Goal: Check status: Check status

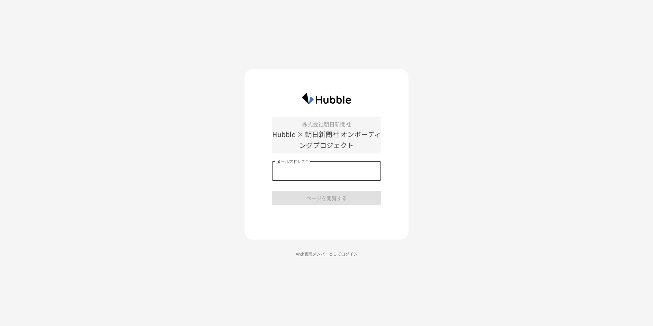
click at [359, 170] on input "メールアドレス   *" at bounding box center [326, 171] width 109 height 19
type input "**********"
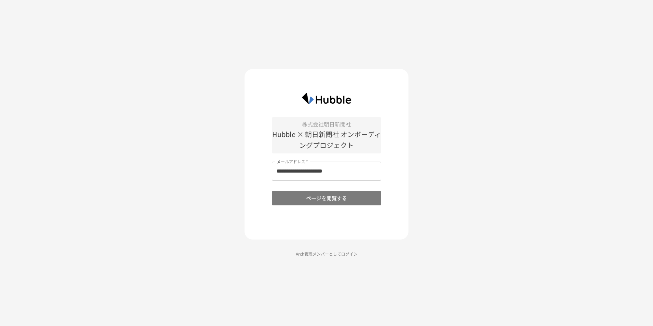
click at [342, 196] on button "ページを閲覧する" at bounding box center [326, 198] width 109 height 14
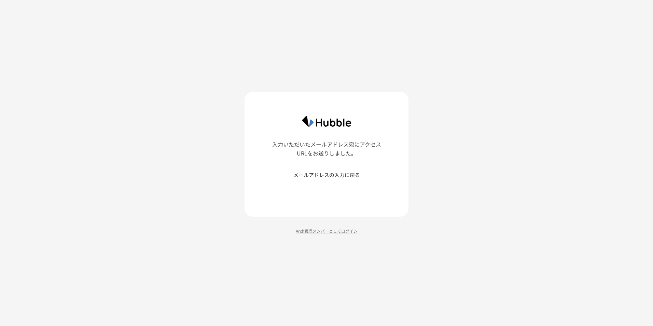
click at [351, 224] on div "入力いただいたメールアドレス宛にアクセスURLをお送りしました。 メールアドレスの入力に戻る Arch管理メンバーとしてログイン" at bounding box center [326, 163] width 164 height 142
click at [342, 230] on p "Arch管理メンバーとしてログイン" at bounding box center [326, 230] width 164 height 6
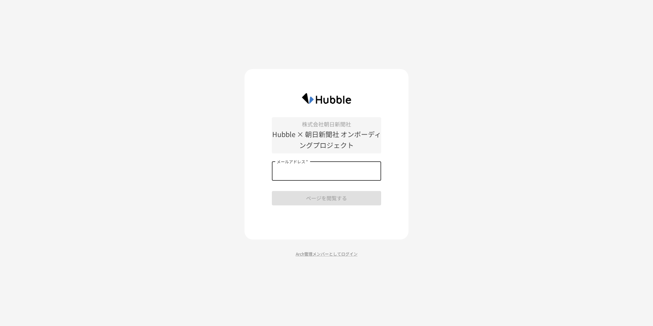
click at [347, 174] on input "メールアドレス   *" at bounding box center [326, 171] width 109 height 19
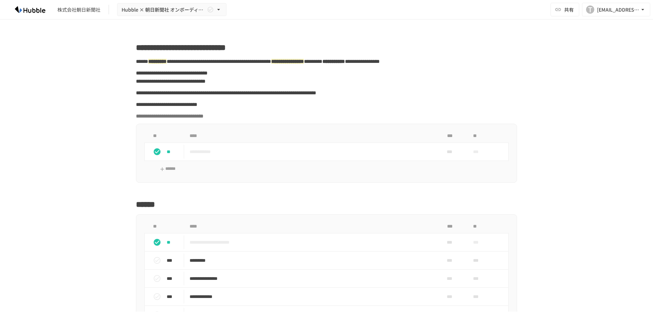
click at [182, 107] on span "**********" at bounding box center [166, 104] width 61 height 5
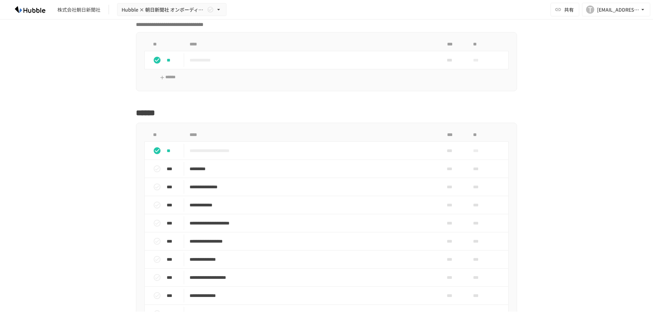
scroll to position [94, 0]
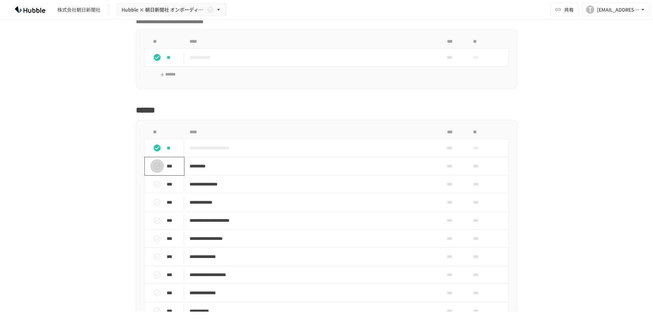
click at [154, 170] on icon "status" at bounding box center [157, 166] width 8 height 8
click at [153, 188] on icon "status" at bounding box center [157, 184] width 8 height 8
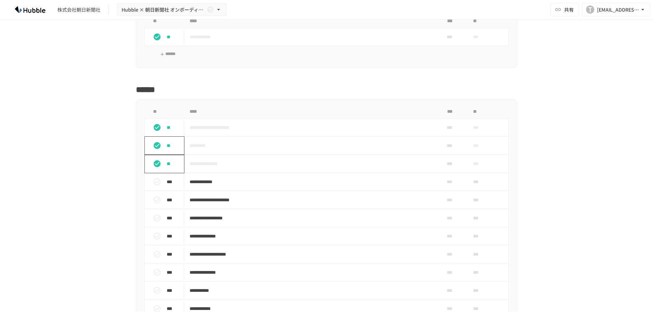
scroll to position [115, 0]
click at [154, 185] on icon "status" at bounding box center [157, 181] width 8 height 8
click at [154, 203] on icon "status" at bounding box center [157, 199] width 7 height 7
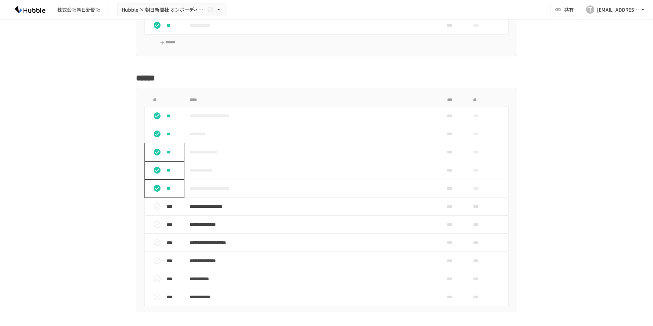
scroll to position [127, 0]
click at [150, 231] on button "status" at bounding box center [157, 224] width 14 height 14
click at [151, 249] on button "status" at bounding box center [157, 242] width 14 height 14
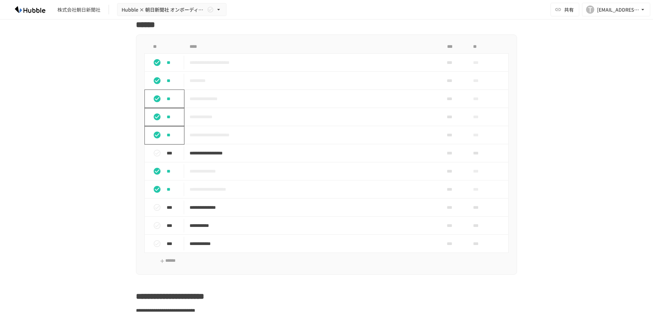
scroll to position [180, 0]
click at [154, 156] on icon "status" at bounding box center [157, 152] width 7 height 7
click at [155, 229] on icon "status" at bounding box center [157, 225] width 8 height 8
click at [157, 211] on icon "status" at bounding box center [157, 207] width 8 height 8
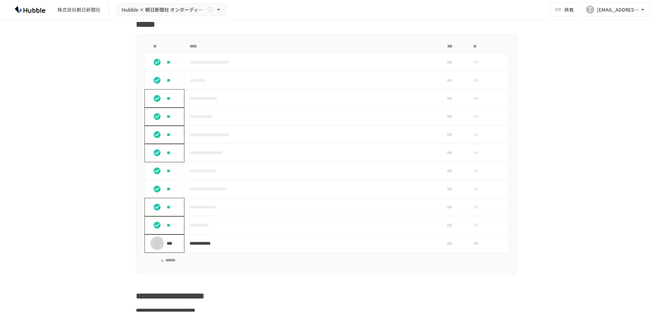
click at [157, 247] on icon "status" at bounding box center [157, 243] width 8 height 8
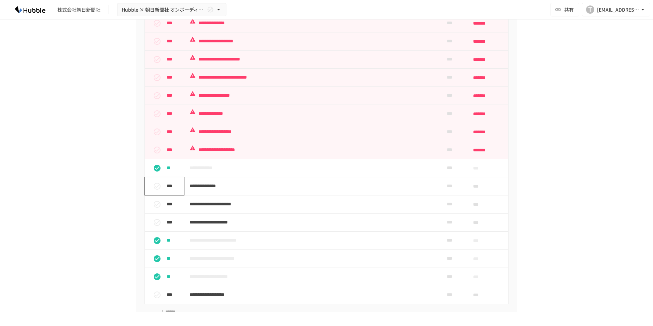
scroll to position [588, 0]
click at [156, 190] on icon "status" at bounding box center [157, 186] width 8 height 8
click at [156, 208] on icon "status" at bounding box center [157, 204] width 8 height 8
click at [156, 229] on button "status" at bounding box center [157, 222] width 14 height 14
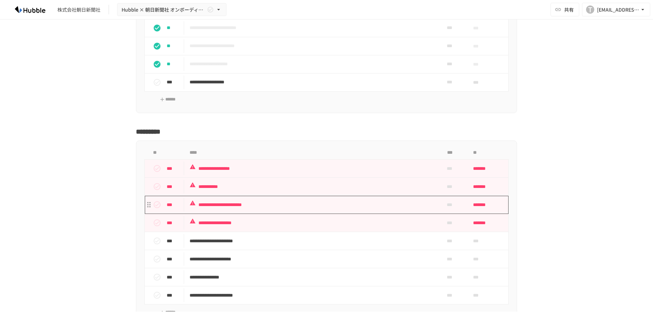
scroll to position [805, 0]
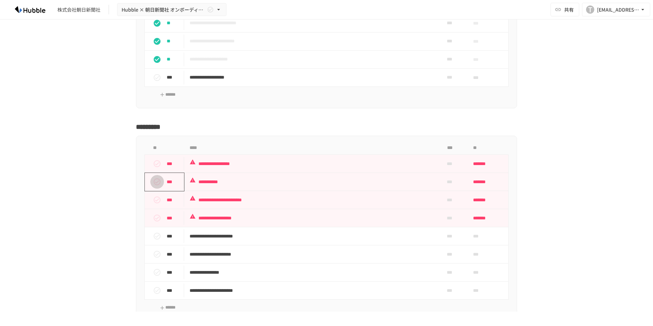
click at [154, 186] on icon "status" at bounding box center [157, 182] width 8 height 8
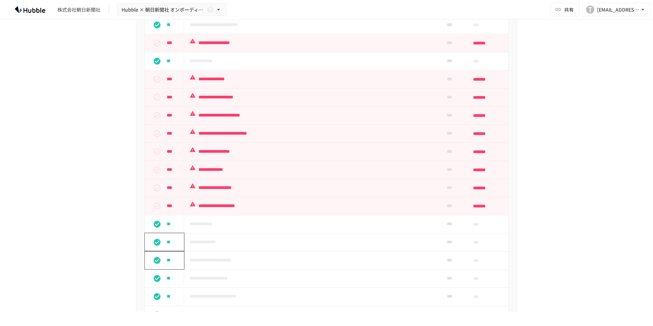
scroll to position [532, 0]
